Goal: Ask a question

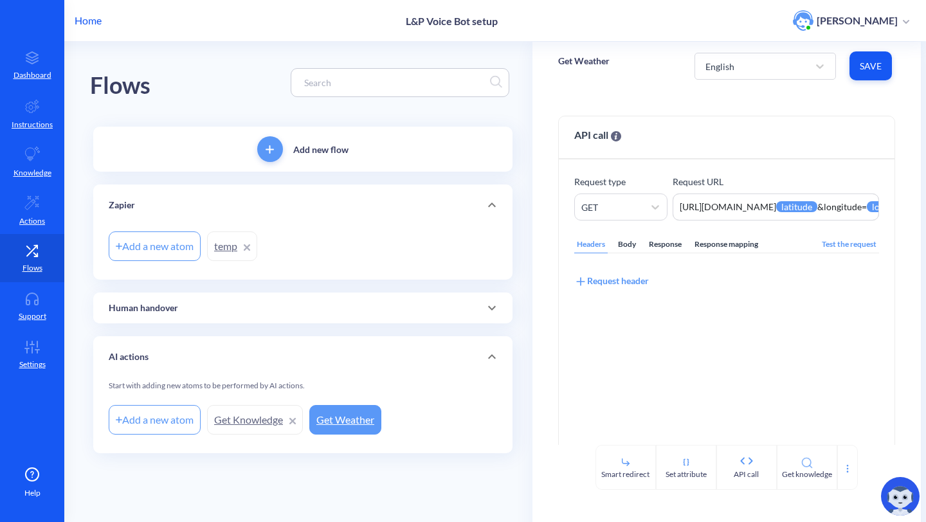
click at [900, 511] on img at bounding box center [900, 496] width 39 height 39
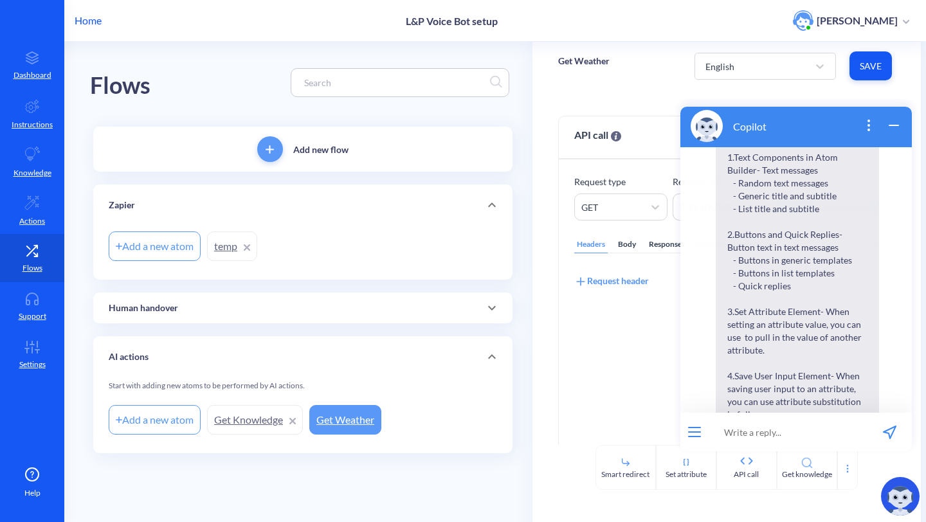
scroll to position [4943, 0]
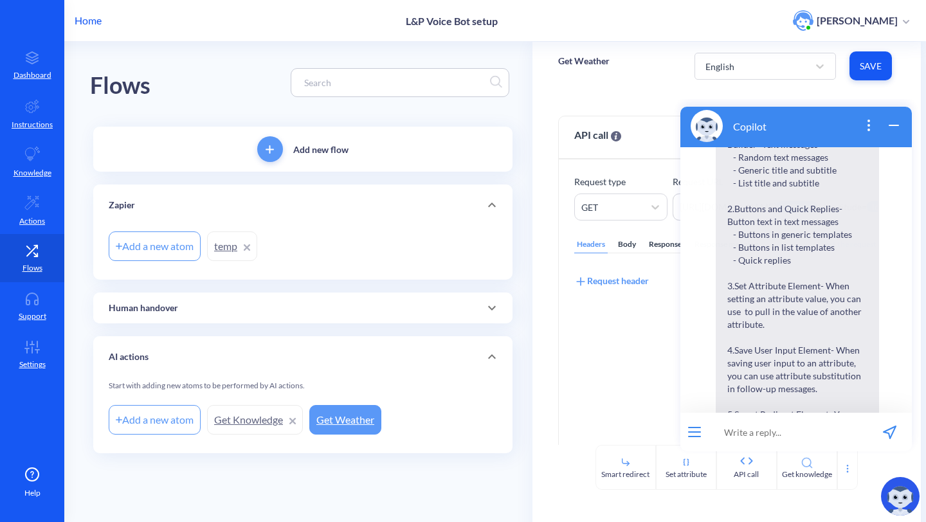
drag, startPoint x: 870, startPoint y: 366, endPoint x: 739, endPoint y: 335, distance: 134.8
copy span "in what place can i perform attribute resolution? like {{phone}} -> actual valu…"
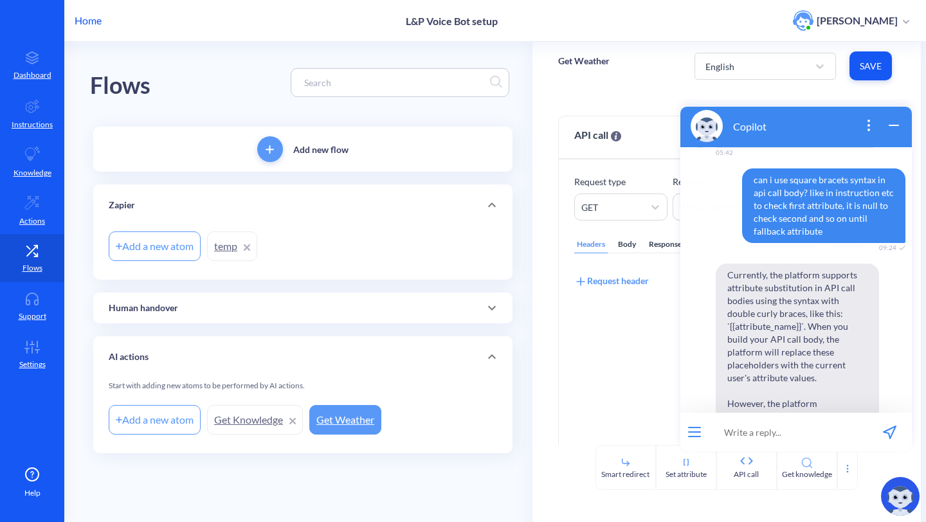
scroll to position [3016, 0]
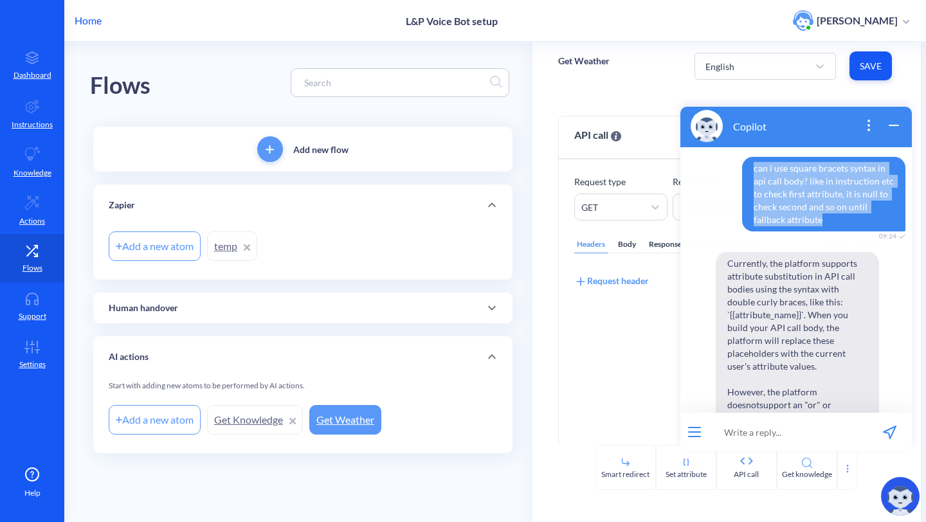
drag, startPoint x: 820, startPoint y: 384, endPoint x: 734, endPoint y: 339, distance: 97.5
click at [742, 231] on span "can i use square bracets syntax in api call body? like in instruction etc to ch…" at bounding box center [823, 194] width 163 height 75
copy span "can i use square bracets syntax in api call body? like in instruction etc to ch…"
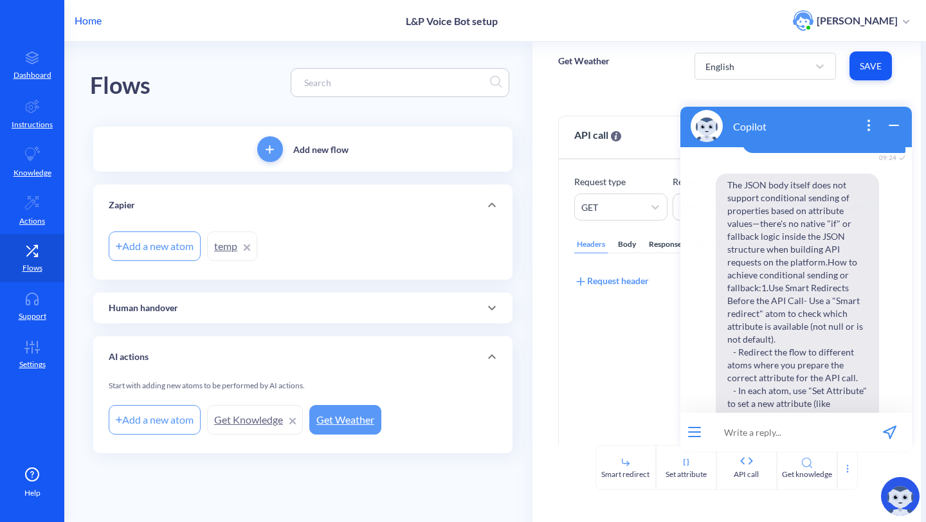
scroll to position [3974, 0]
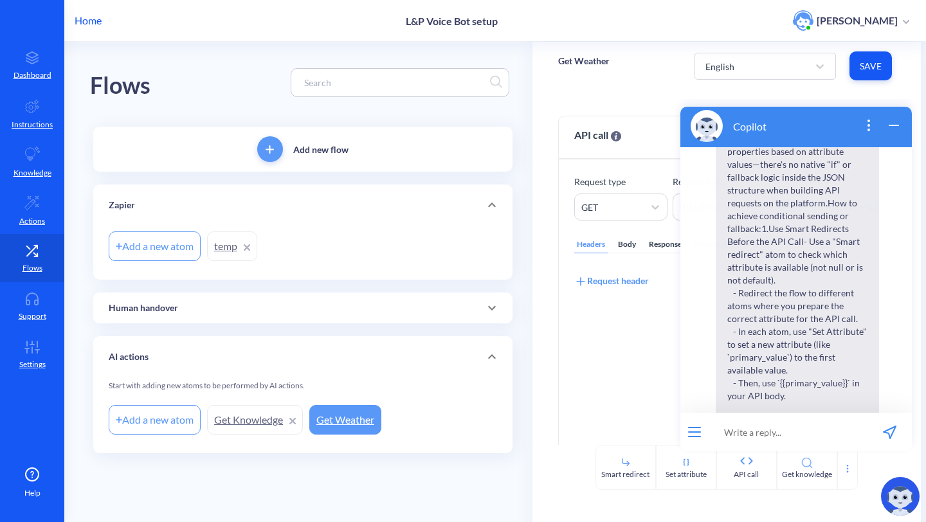
drag, startPoint x: 887, startPoint y: 328, endPoint x: 731, endPoint y: 314, distance: 156.8
click at [731, 94] on div "maybe json has some conditinal sending properties? or how to do it? 09:24" at bounding box center [795, 69] width 231 height 49
copy span "maybe json has some conditinal sending properties? or how to do it?"
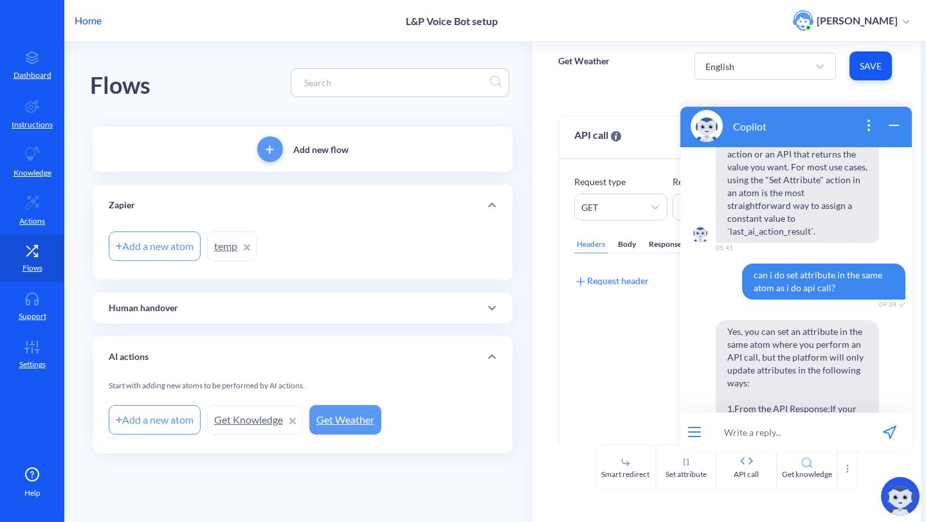
scroll to position [2206, 0]
